Goal: Transaction & Acquisition: Download file/media

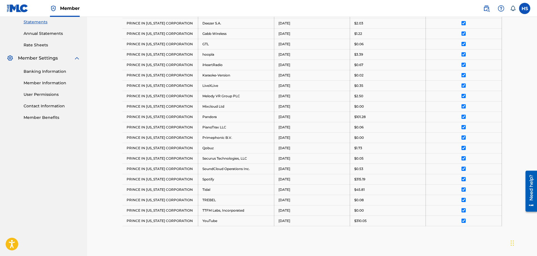
scroll to position [264, 0]
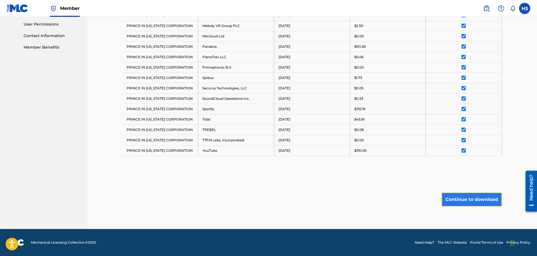
click at [476, 200] on button "Continue to download" at bounding box center [472, 199] width 60 height 14
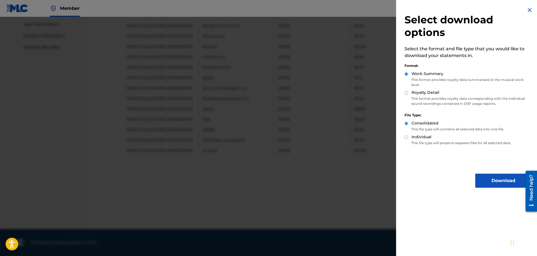
click at [406, 92] on input "Royalty Detail" at bounding box center [407, 93] width 4 height 4
radio input "true"
click at [500, 179] on button "Download" at bounding box center [503, 181] width 56 height 14
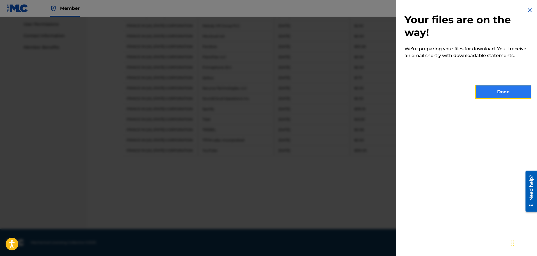
click at [500, 91] on button "Done" at bounding box center [503, 92] width 56 height 14
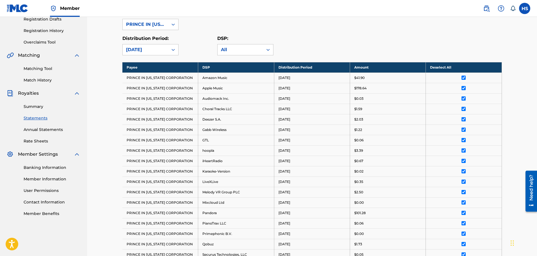
scroll to position [96, 0]
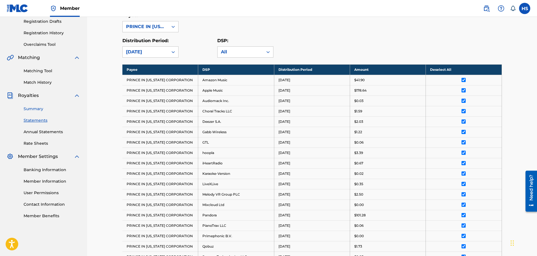
click at [29, 106] on link "Summary" at bounding box center [52, 109] width 57 height 6
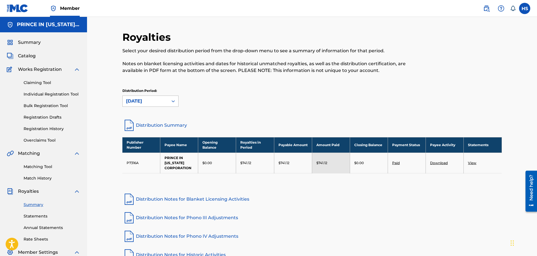
click at [172, 100] on icon at bounding box center [173, 101] width 6 height 6
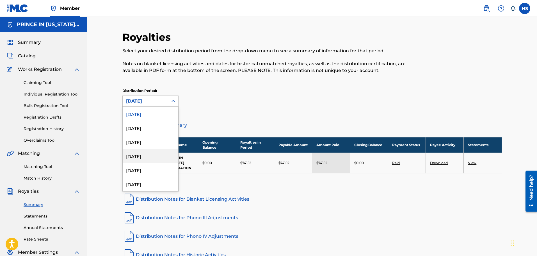
click at [141, 154] on div "[DATE]" at bounding box center [151, 156] width 56 height 14
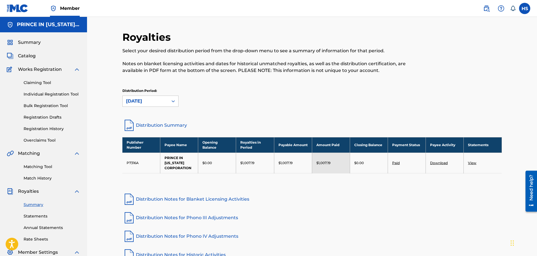
click at [439, 162] on link "Download" at bounding box center [439, 163] width 18 height 4
click at [439, 161] on link "Download" at bounding box center [439, 163] width 18 height 4
